Goal: Find specific page/section: Find specific page/section

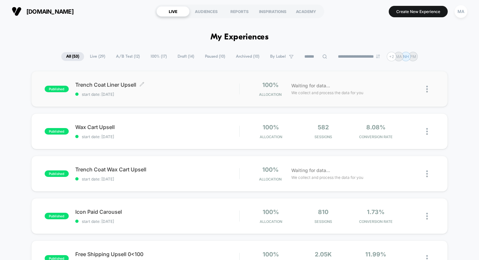
click at [174, 91] on div "Trench Coat Liner Upsell Click to edit experience details Click to edit experie…" at bounding box center [157, 89] width 164 height 15
